Goal: Task Accomplishment & Management: Manage account settings

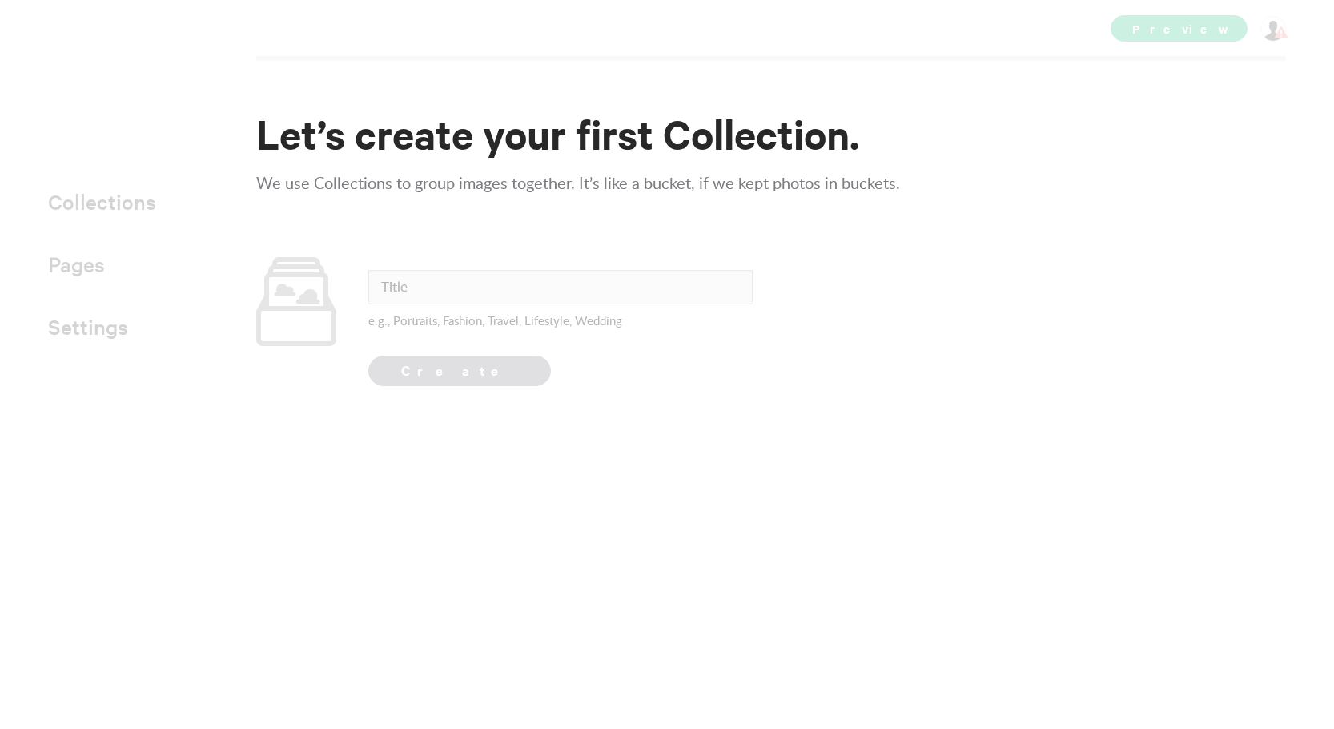
click at [677, 289] on input "text" at bounding box center [560, 287] width 384 height 34
click at [660, 283] on input "text" at bounding box center [560, 287] width 384 height 34
click at [707, 232] on div "Let’s create your first Collection. We use Collections to group images together…" at bounding box center [779, 247] width 1046 height 277
click at [996, 187] on p "We use Collections to group images together. It’s like a bucket, if we kept pho…" at bounding box center [779, 184] width 1046 height 26
click at [613, 300] on input "text" at bounding box center [560, 287] width 384 height 34
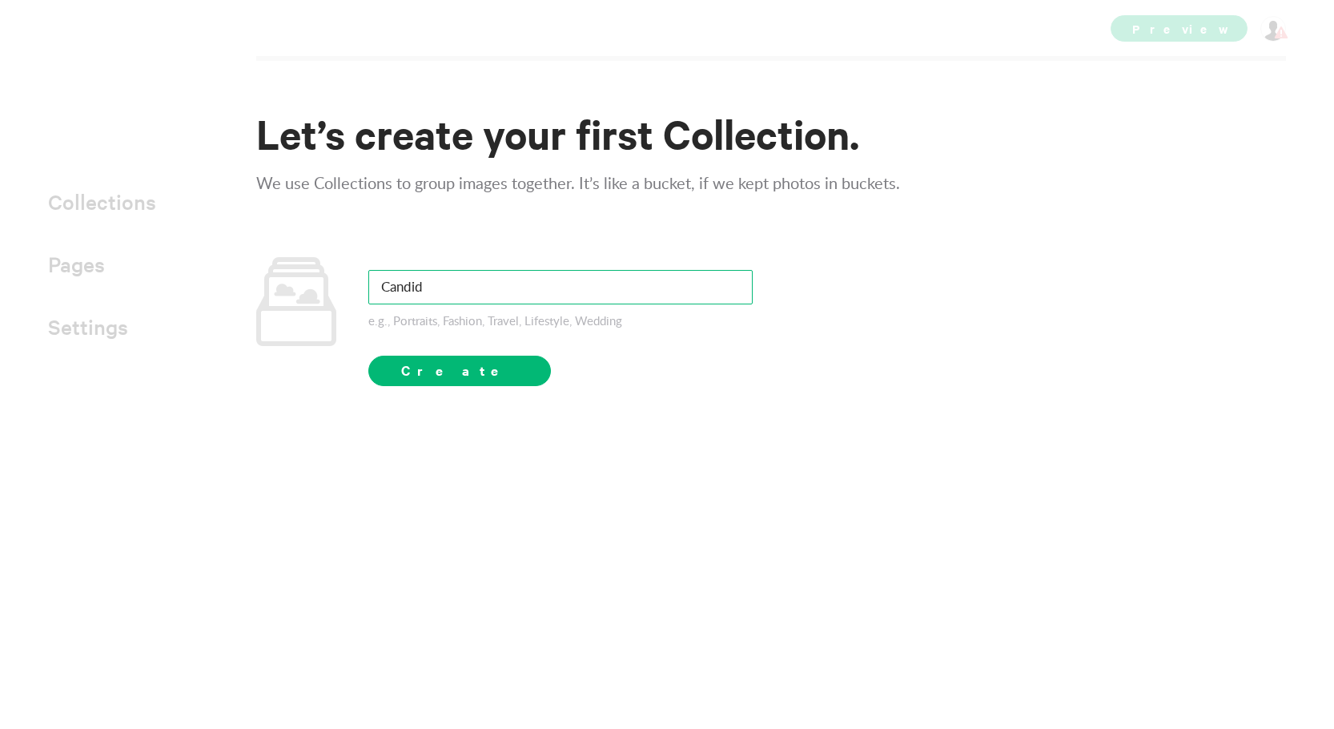
click at [713, 289] on input "Candid" at bounding box center [560, 287] width 384 height 34
type input "Street"
click at [480, 366] on form "Street e.g., Portraits, Fashion, Travel, Lifestyle , Wedding Create" at bounding box center [504, 321] width 496 height 129
click at [468, 368] on button "Create" at bounding box center [459, 370] width 183 height 30
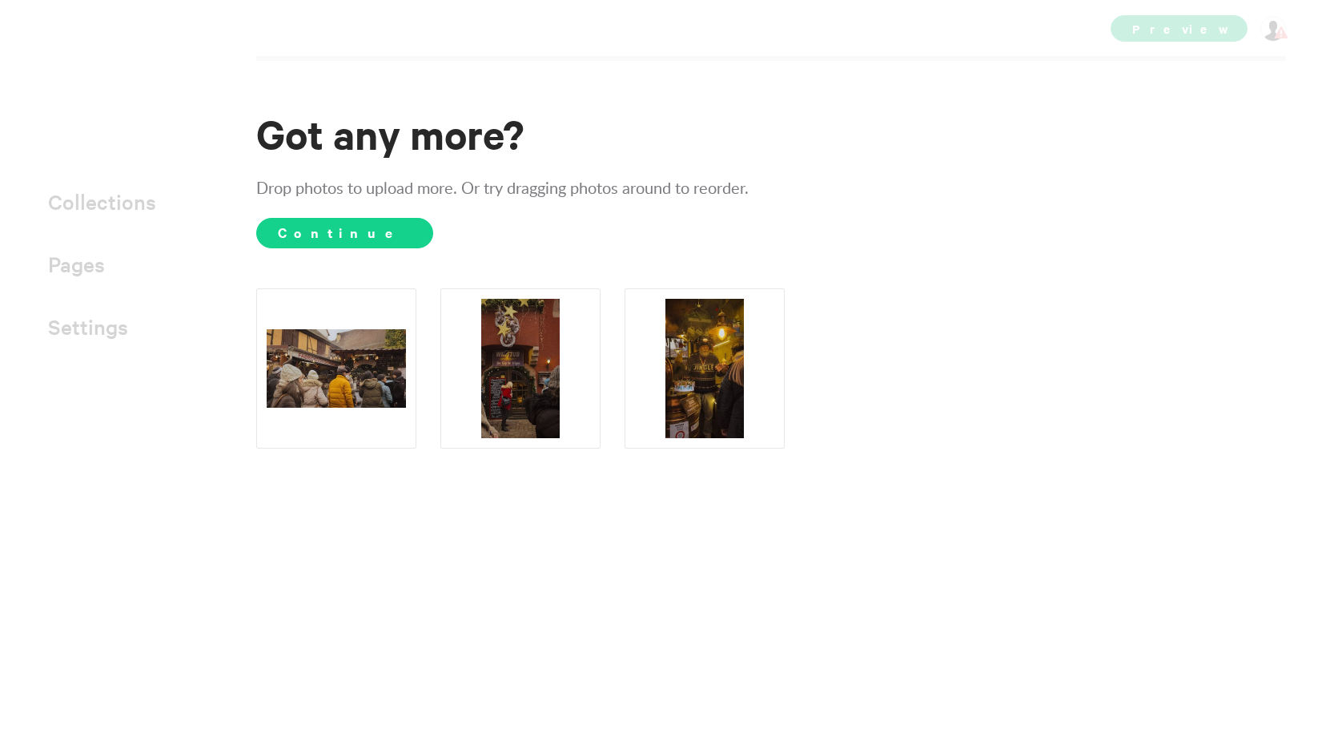
click at [324, 239] on span "Continue" at bounding box center [344, 233] width 177 height 30
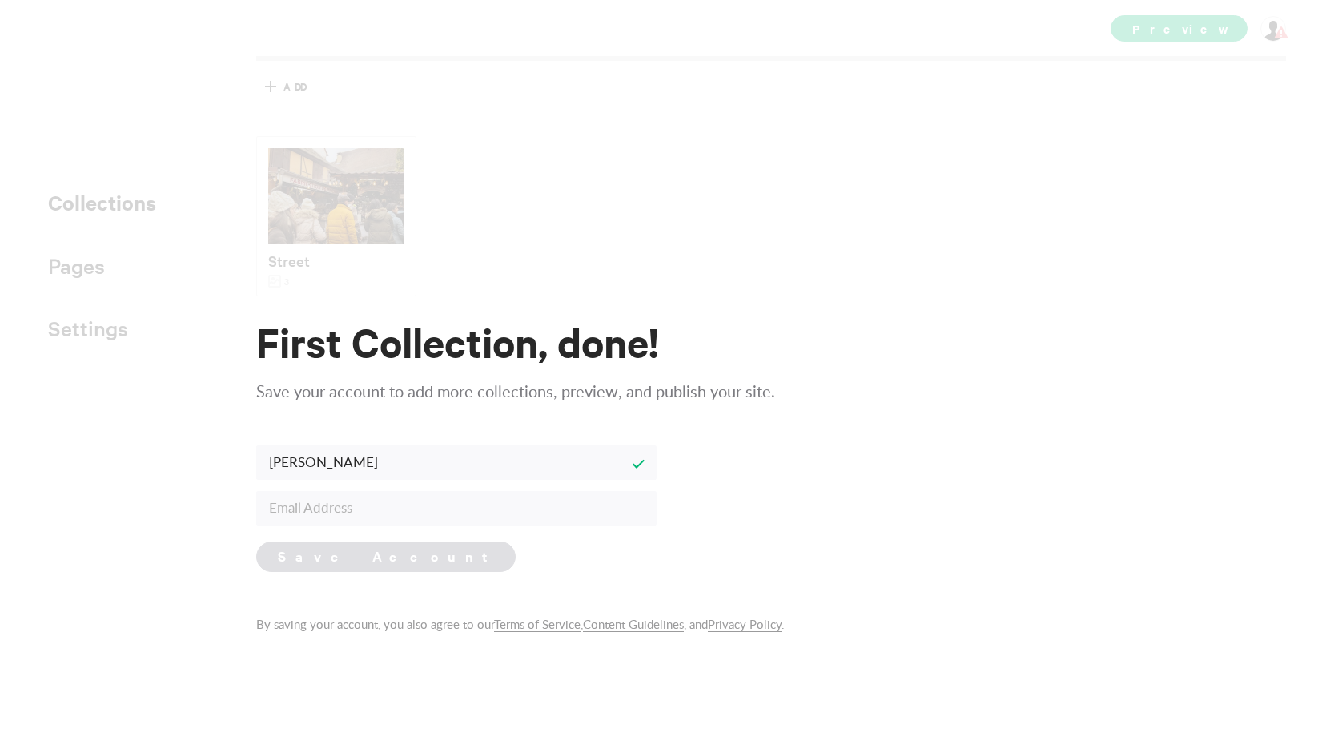
type input "[PERSON_NAME]"
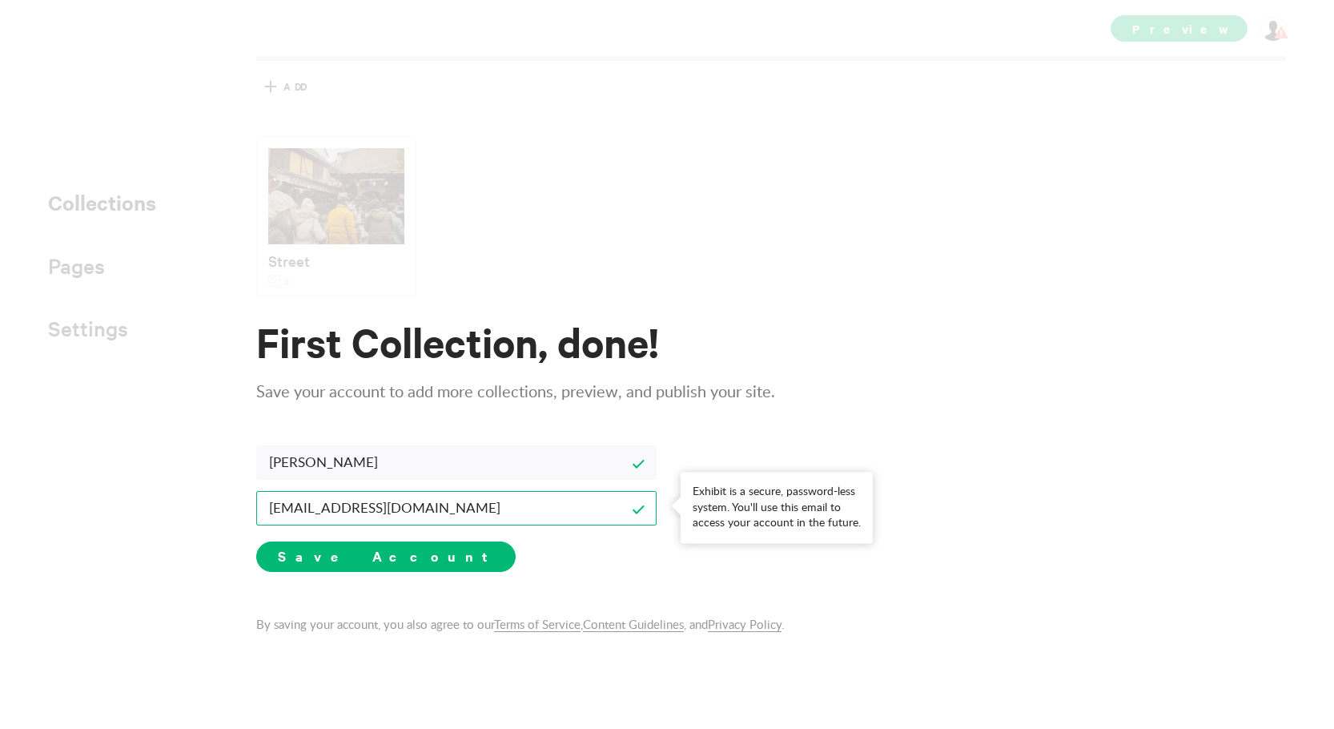
click at [334, 508] on input "[EMAIL_ADDRESS][DOMAIN_NAME]" at bounding box center [456, 508] width 400 height 34
type input "[EMAIL_ADDRESS][DOMAIN_NAME]"
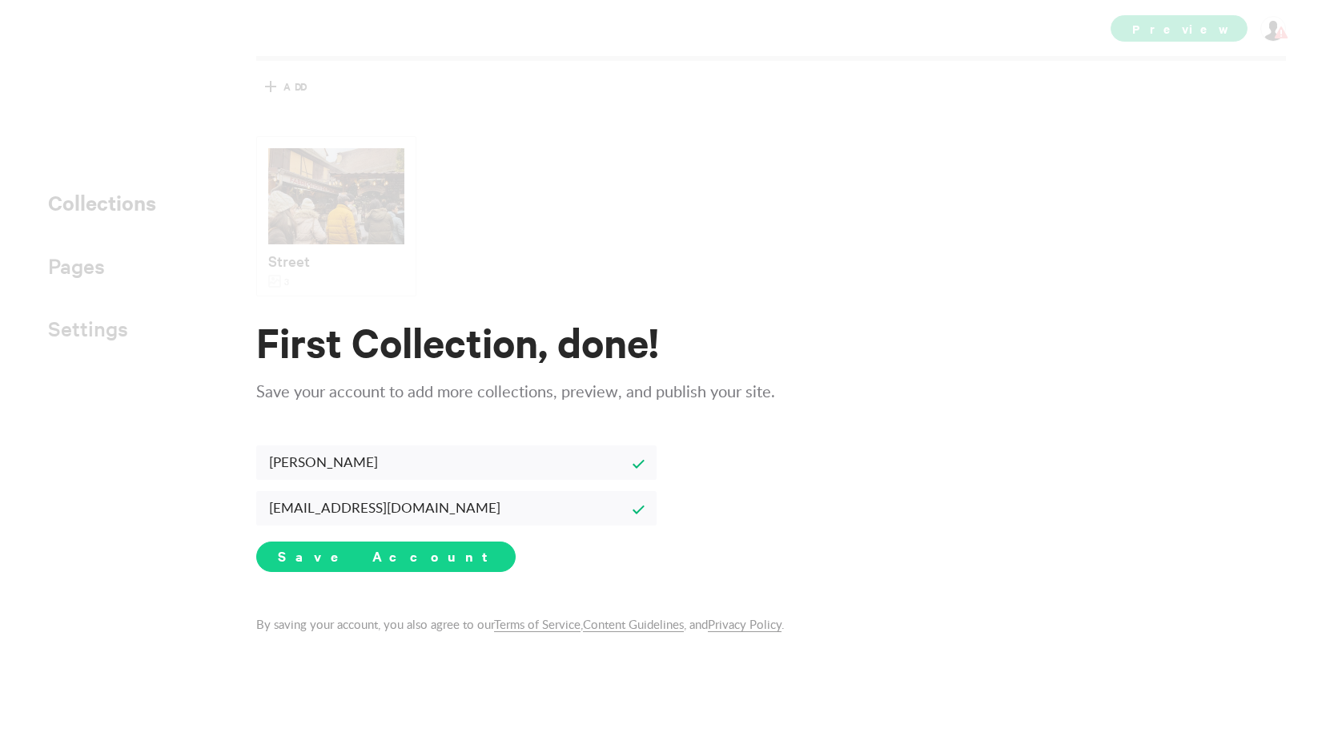
click at [360, 553] on span "Save Account" at bounding box center [386, 555] width 216 height 19
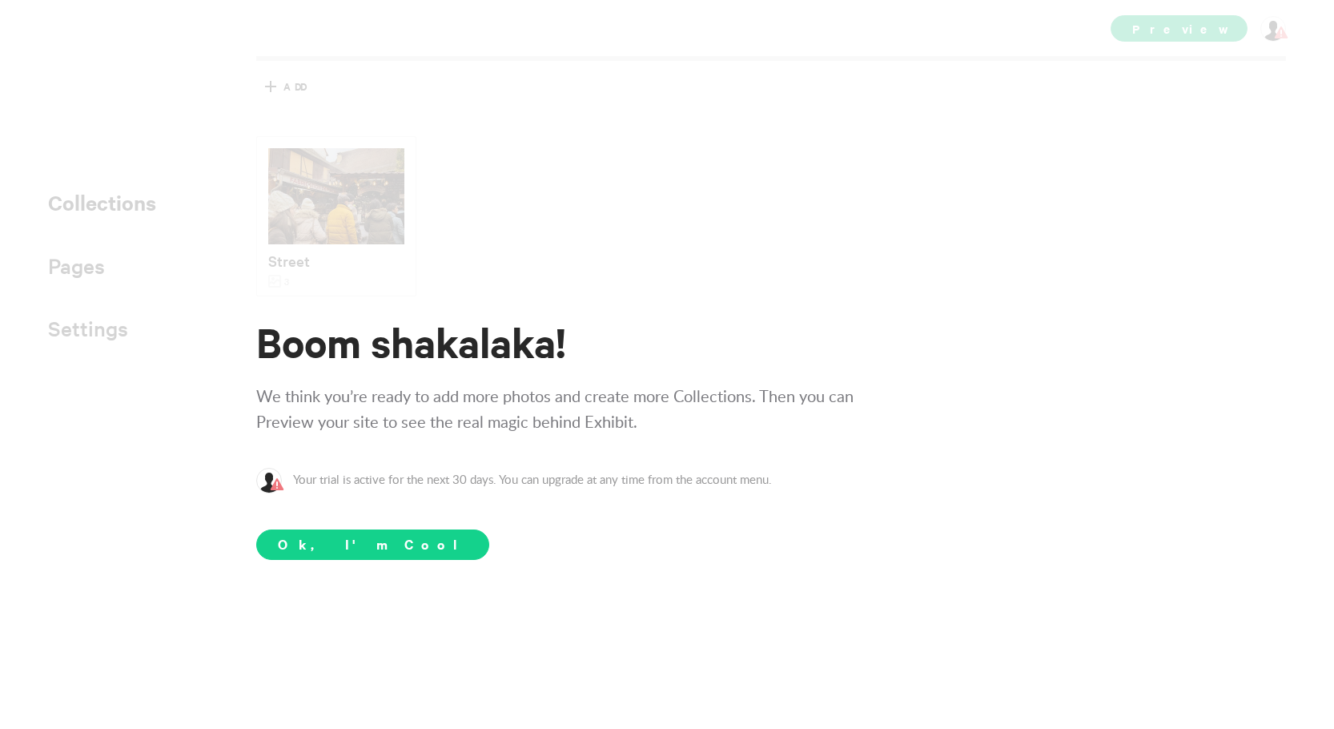
click at [360, 551] on span "Ok, I'm Cool" at bounding box center [372, 544] width 233 height 30
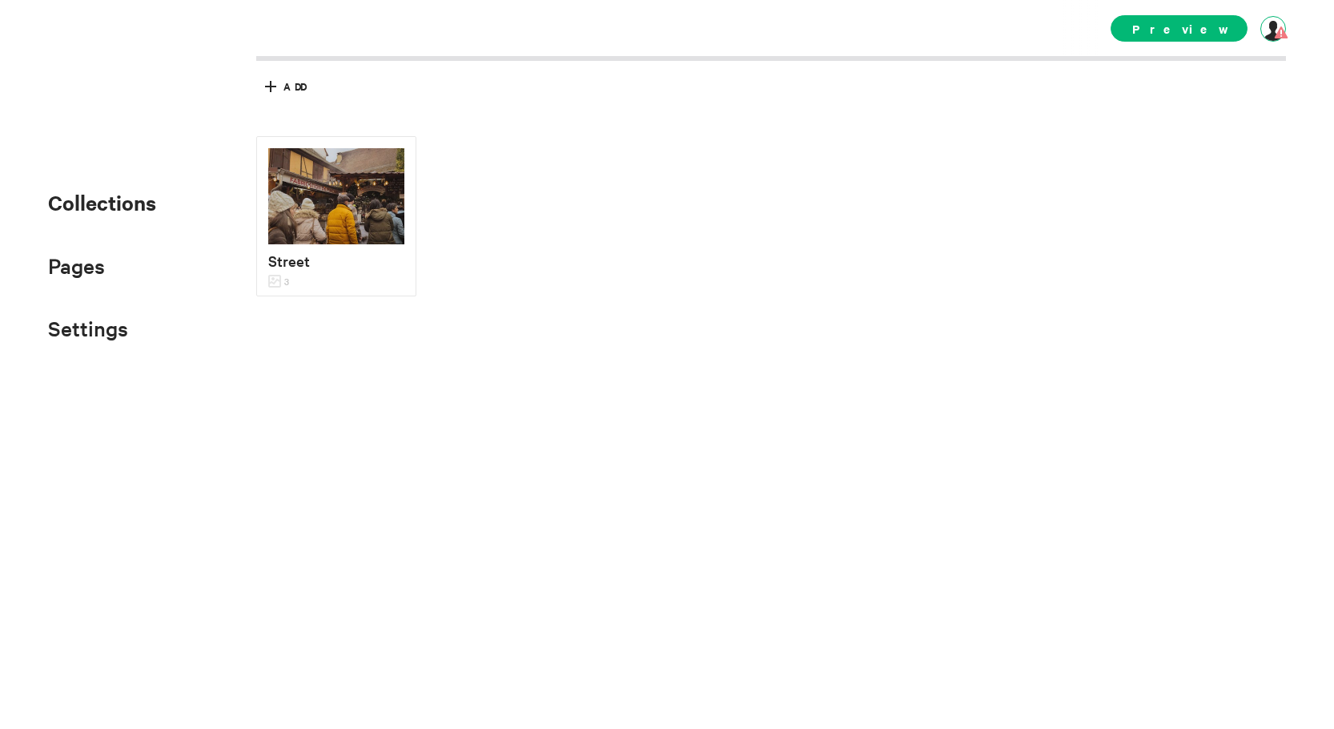
click at [1275, 31] on div at bounding box center [1273, 29] width 26 height 26
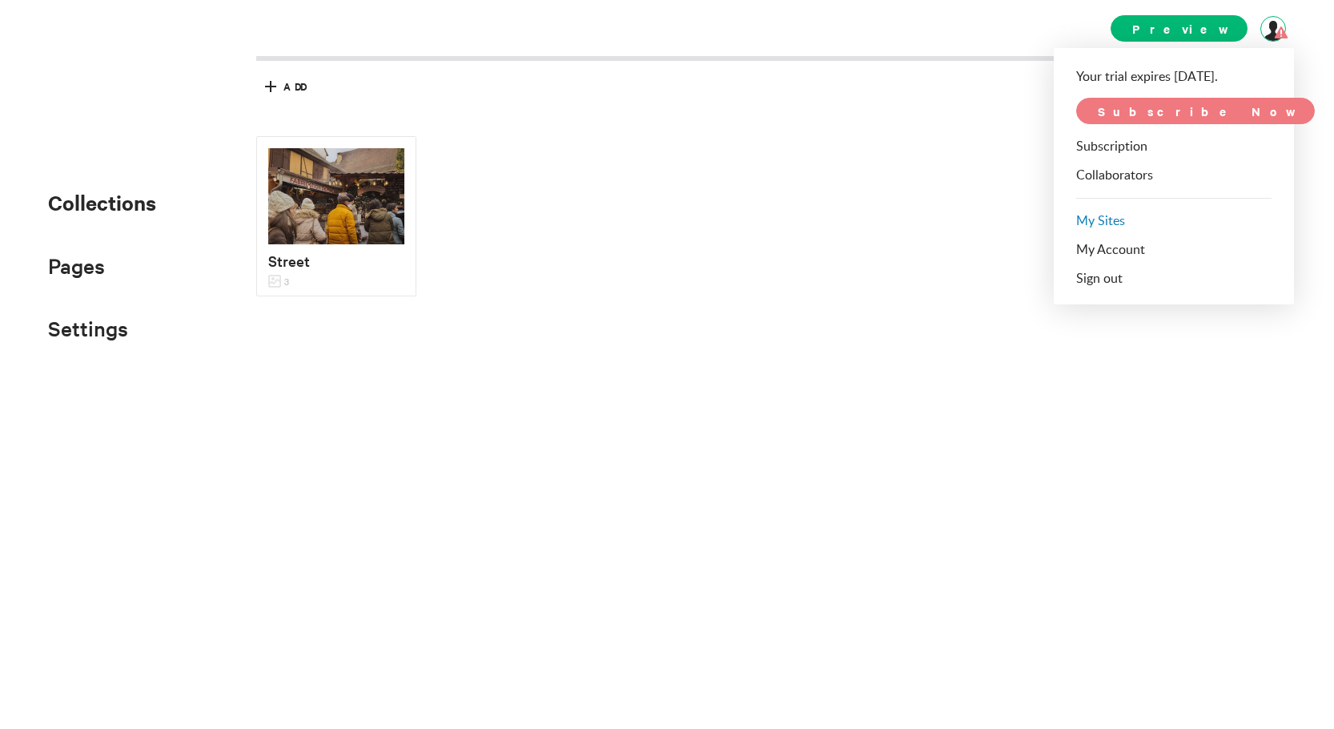
click at [1118, 215] on link "My Sites" at bounding box center [1100, 221] width 49 height 13
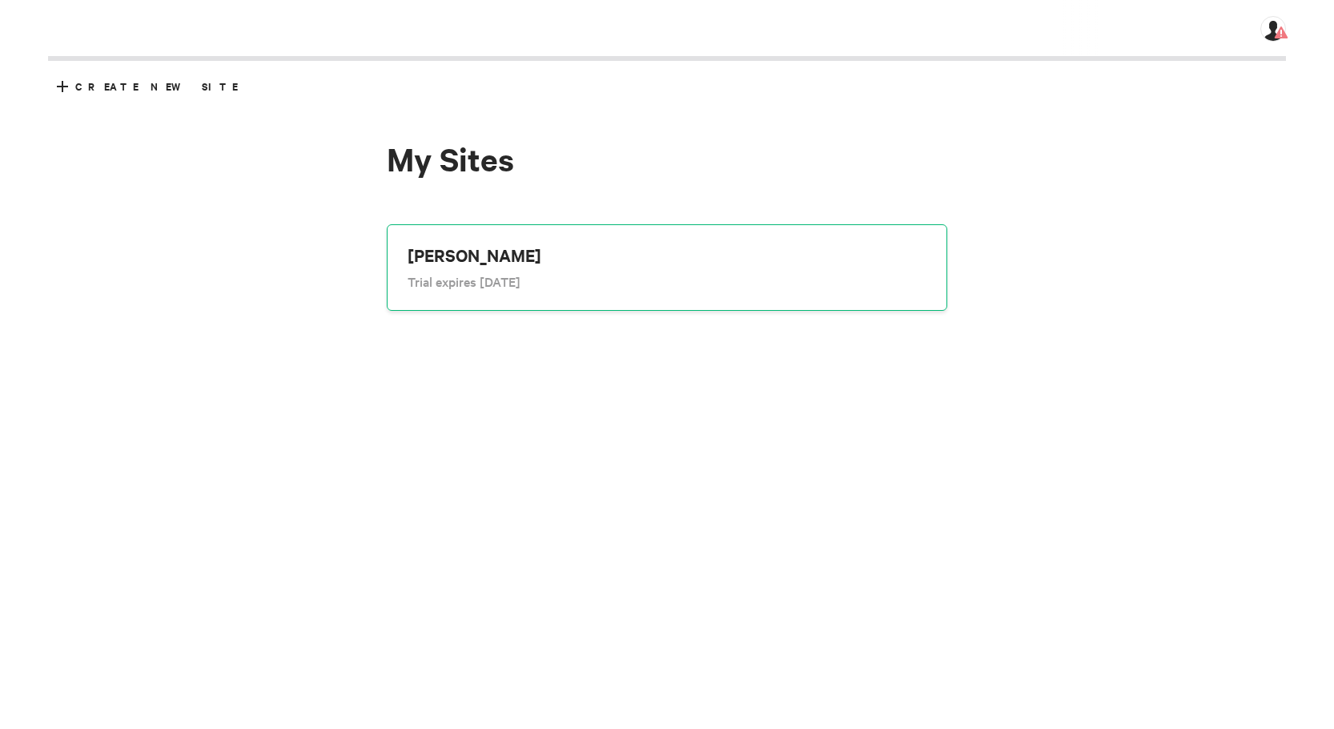
click at [509, 251] on div "[PERSON_NAME]" at bounding box center [667, 254] width 519 height 19
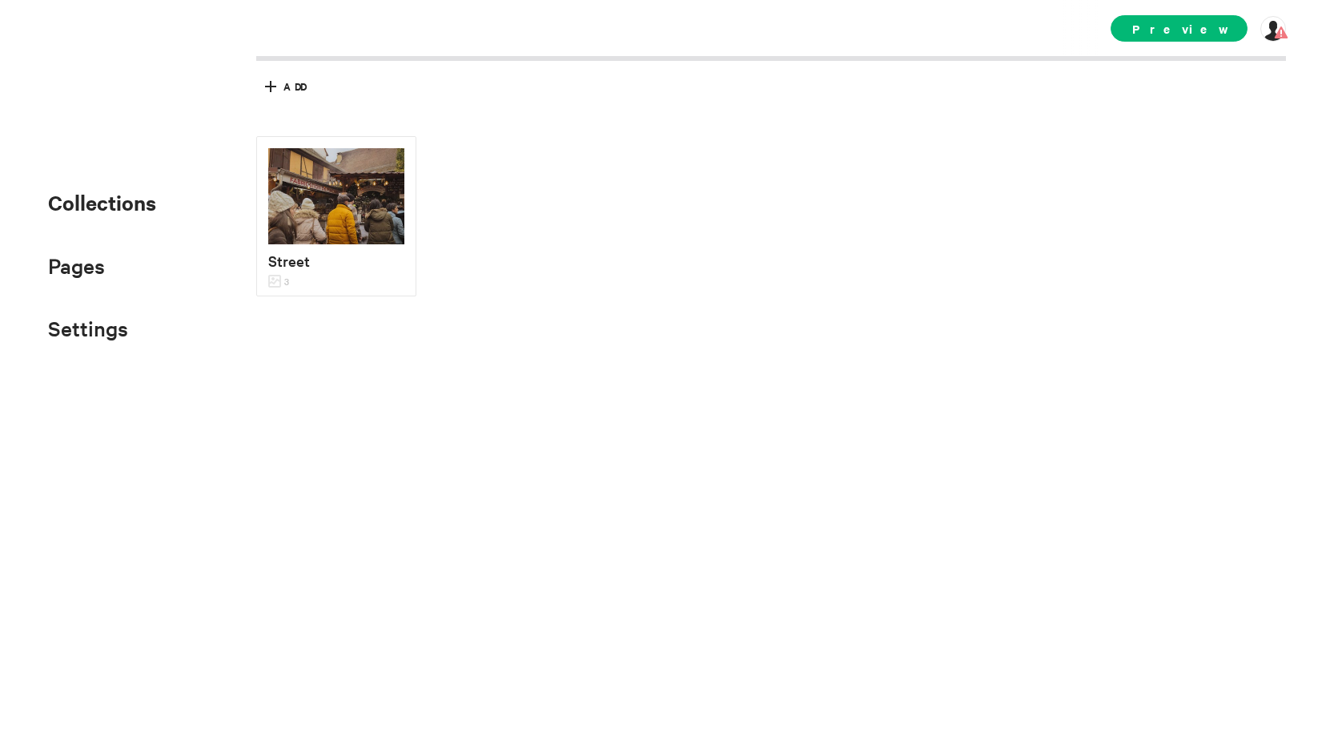
click at [131, 203] on span "Collections" at bounding box center [102, 202] width 108 height 28
click at [83, 257] on span "Pages" at bounding box center [76, 265] width 57 height 26
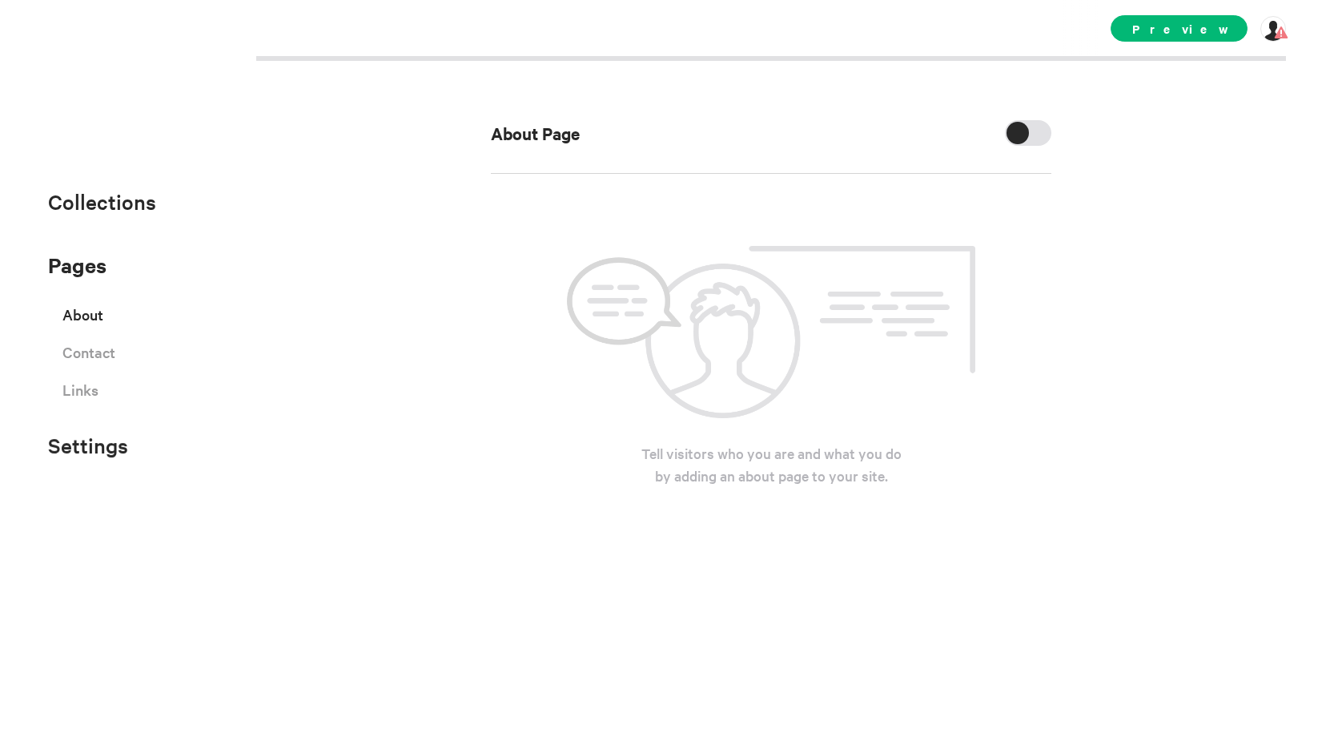
click at [83, 263] on span "Pages" at bounding box center [77, 265] width 58 height 28
click at [108, 452] on span "Settings" at bounding box center [88, 445] width 80 height 26
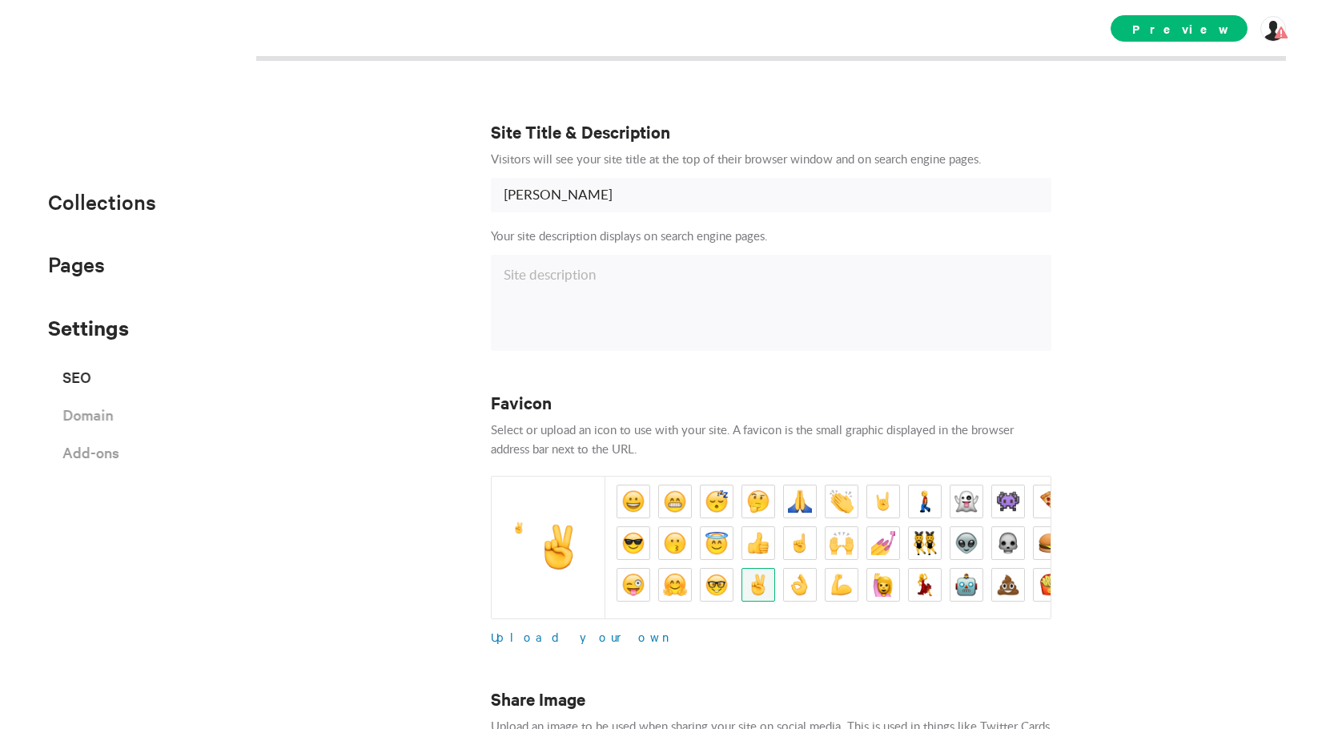
click at [267, 291] on div "Site Title & Description Visitors will see your site title at the top of their …" at bounding box center [667, 364] width 1334 height 729
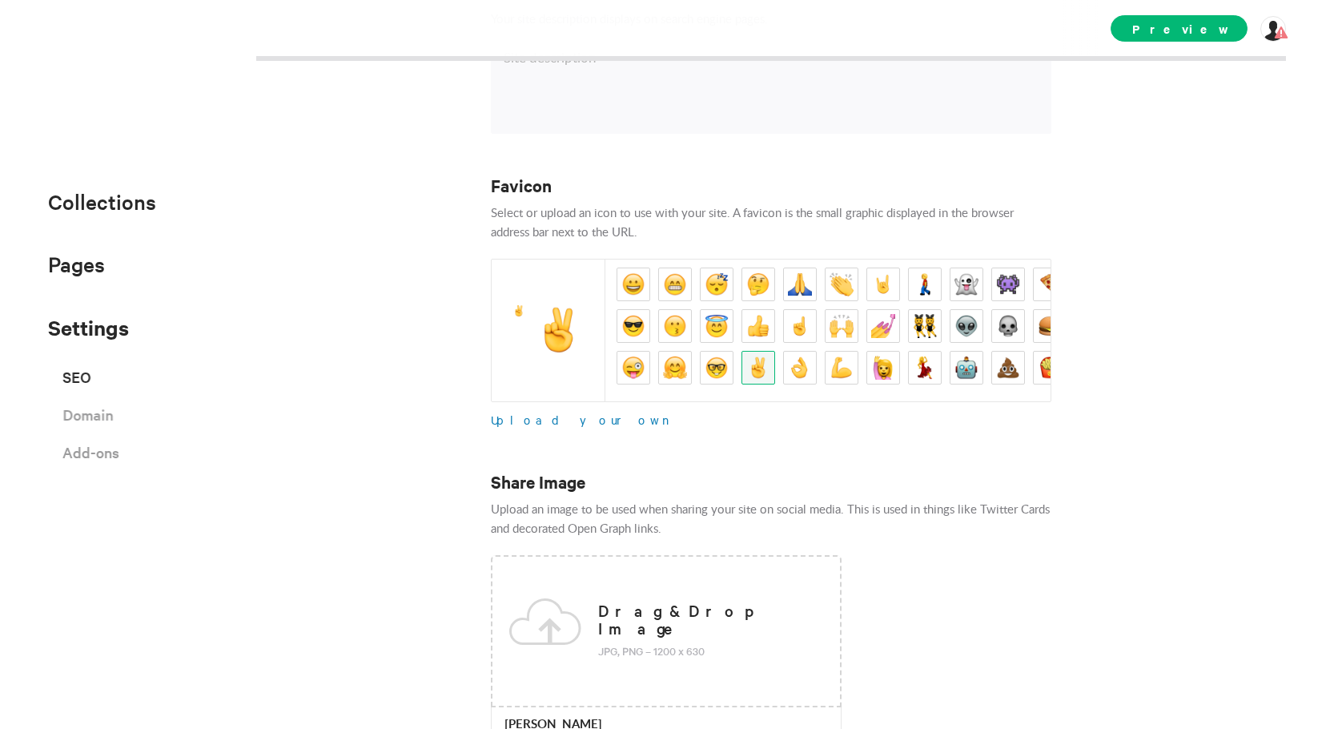
scroll to position [160, 0]
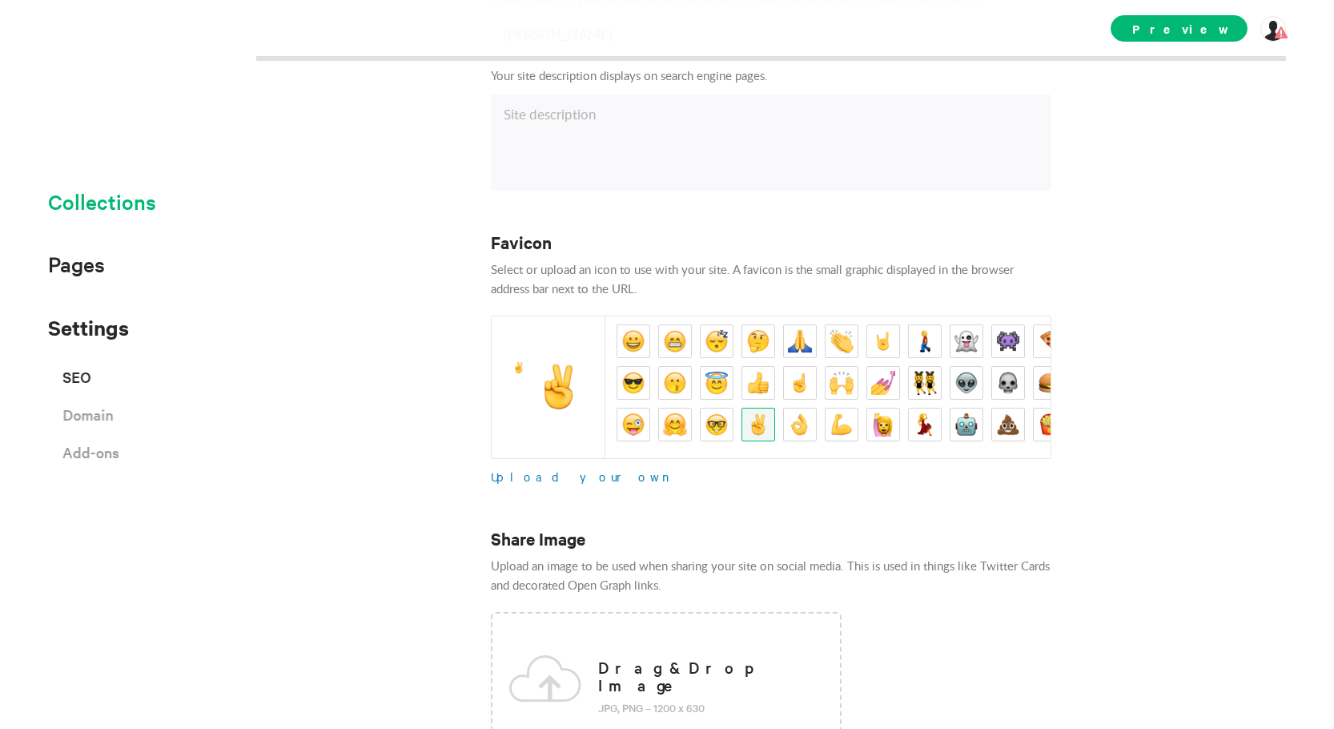
click at [132, 211] on span "Collections" at bounding box center [102, 201] width 108 height 26
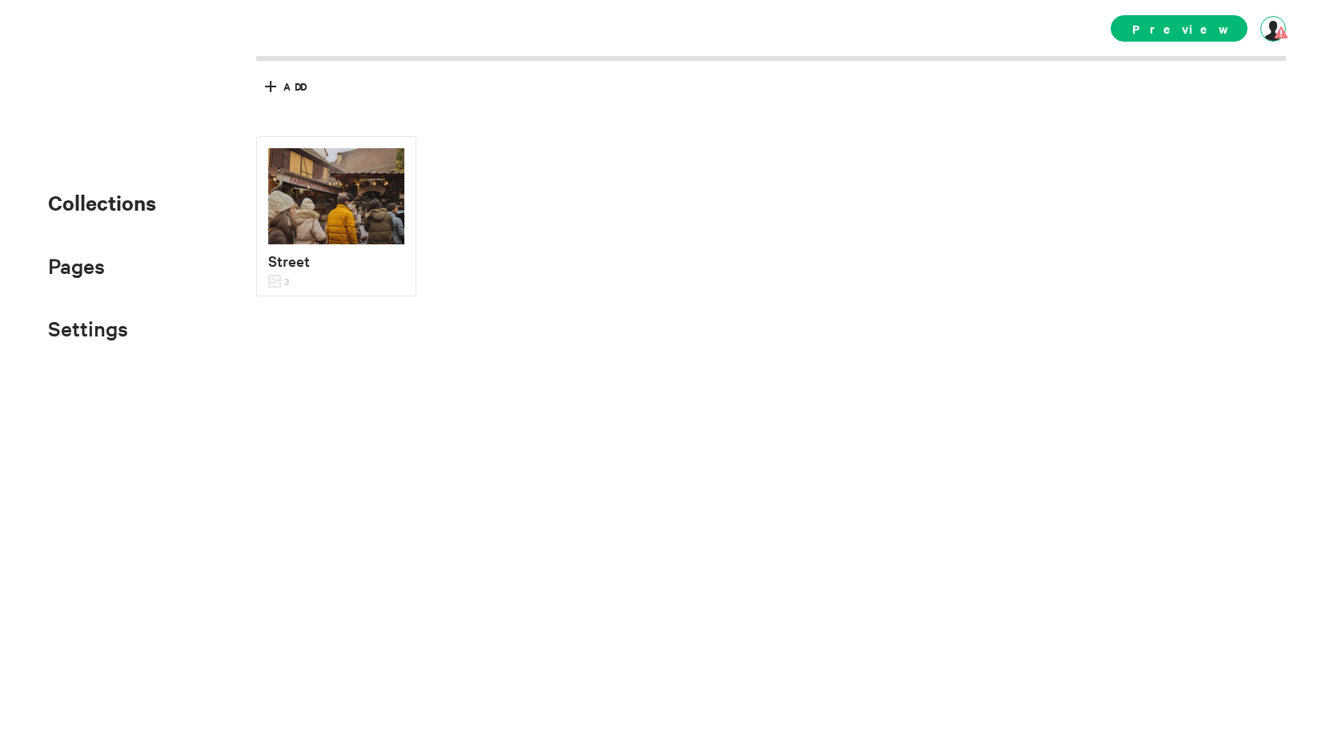
click at [1268, 34] on div at bounding box center [1273, 29] width 26 height 26
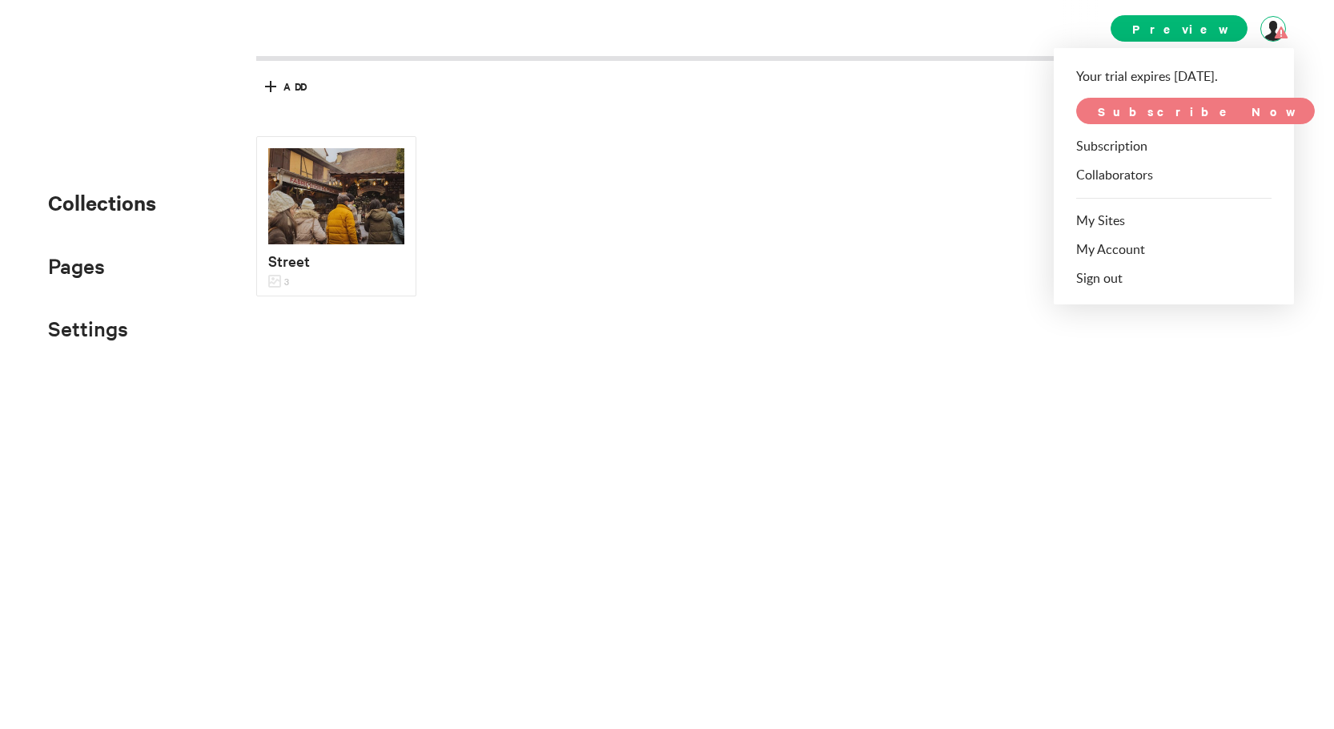
click at [1118, 70] on p "Your trial expires [DATE]." at bounding box center [1164, 76] width 176 height 19
click at [1127, 103] on span "Subscribe Now" at bounding box center [1195, 111] width 239 height 26
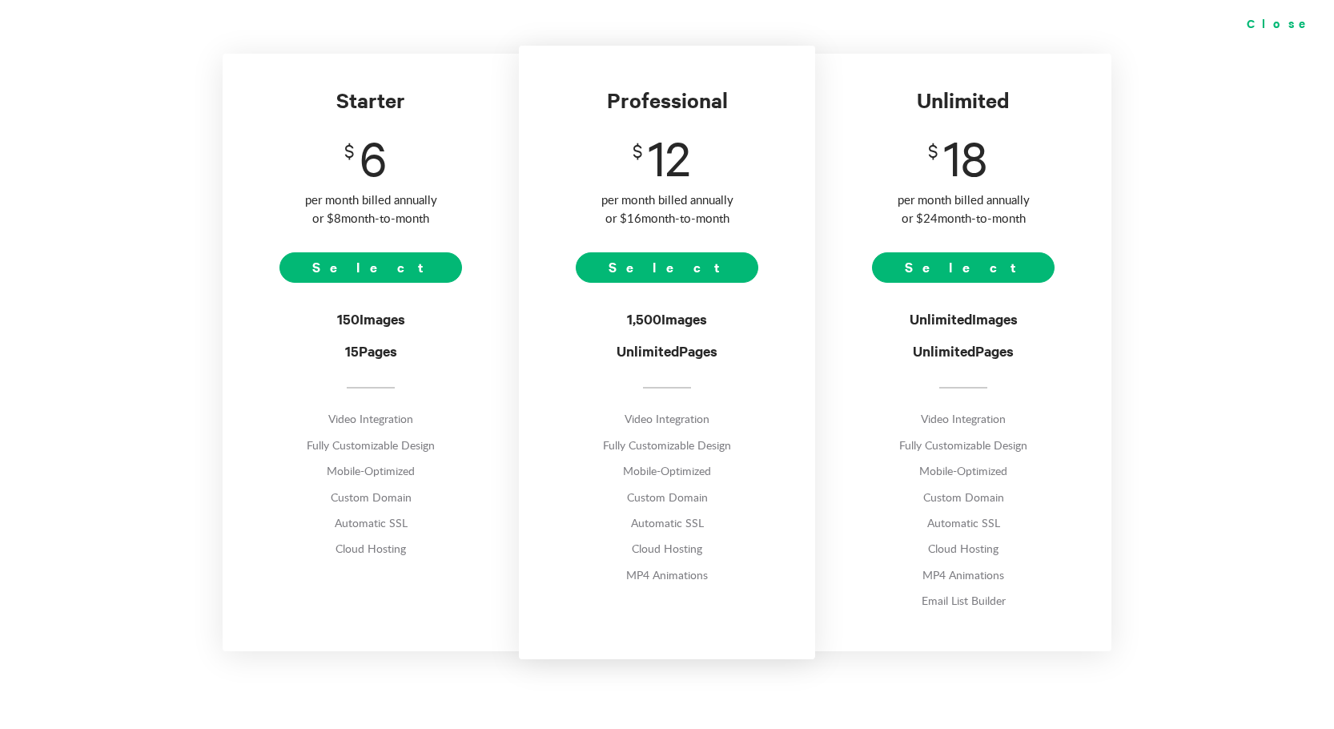
click at [1293, 27] on div "Close" at bounding box center [1283, 23] width 104 height 46
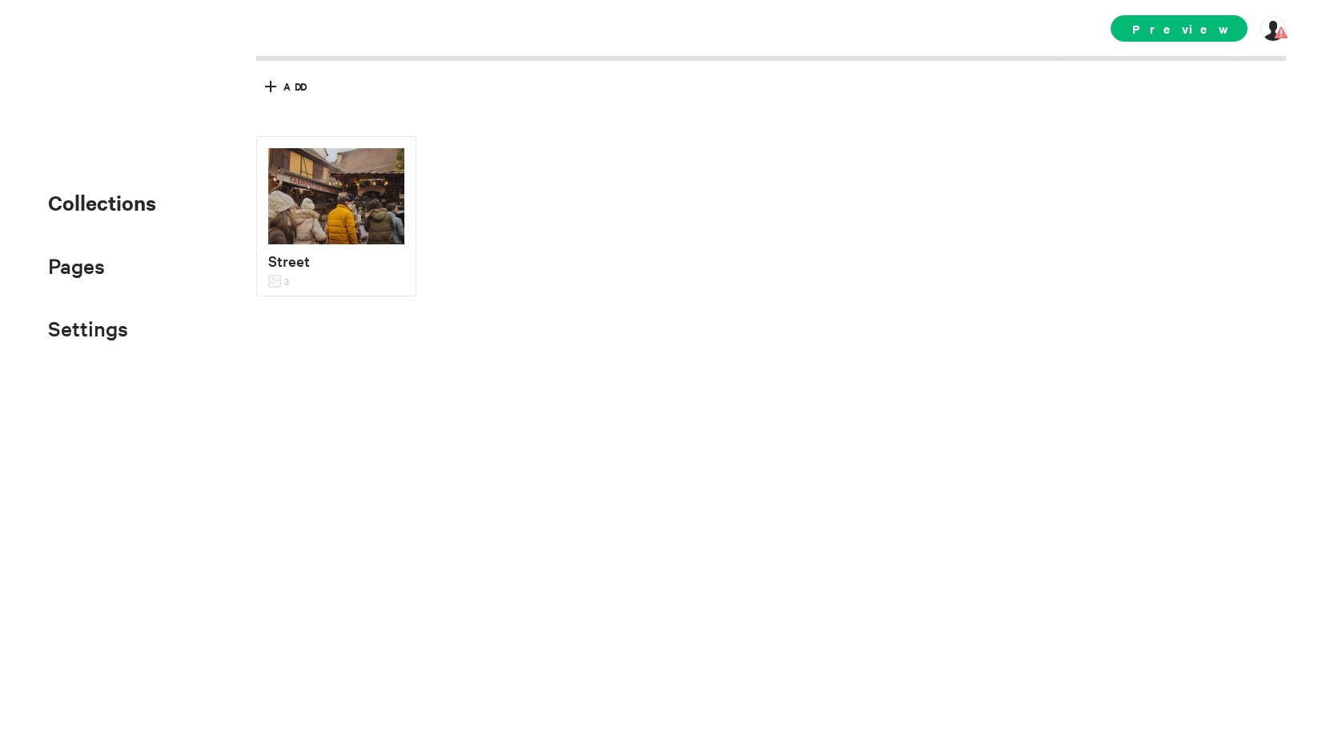
click at [1143, 135] on div "[STREET_ADDRESS]" at bounding box center [771, 392] width 1030 height 673
click at [1024, 159] on div "[STREET_ADDRESS]" at bounding box center [783, 308] width 1054 height 344
click at [377, 210] on img at bounding box center [336, 196] width 136 height 96
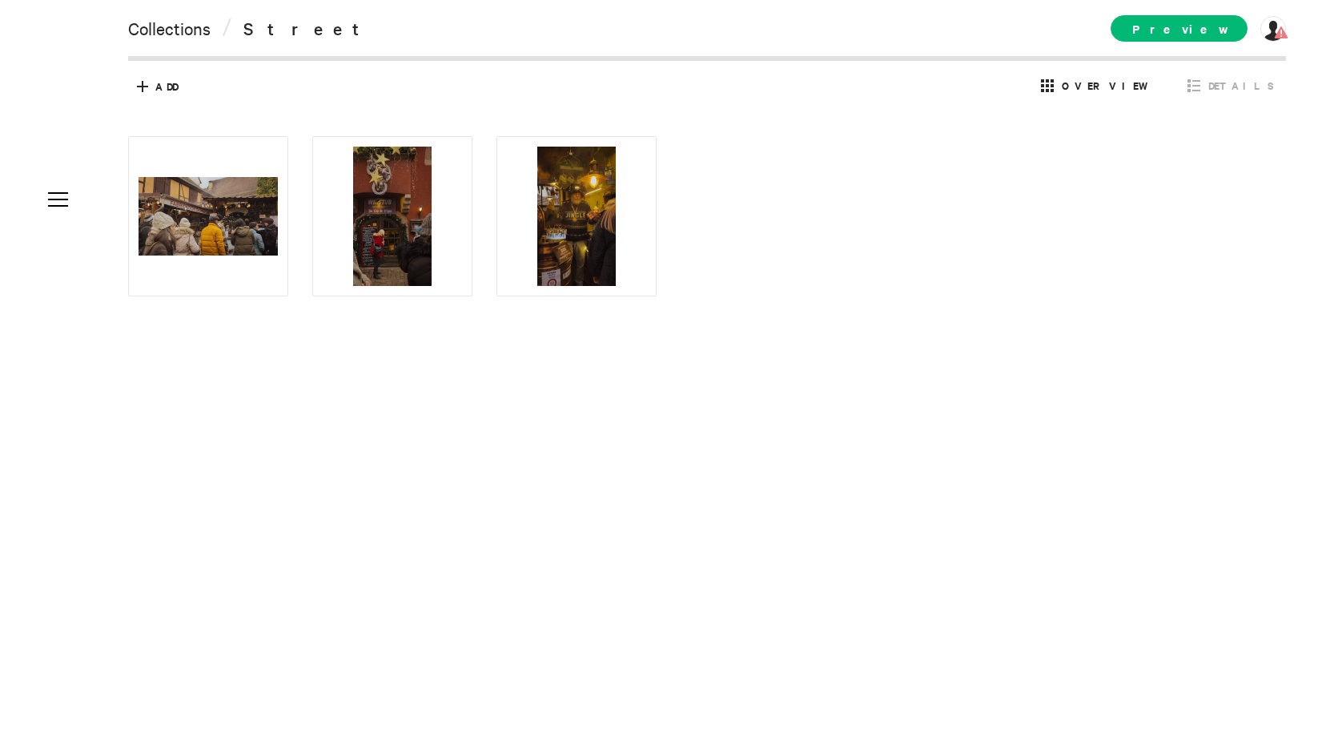
click at [752, 238] on div at bounding box center [719, 308] width 1182 height 344
